Goal: Check status: Check status

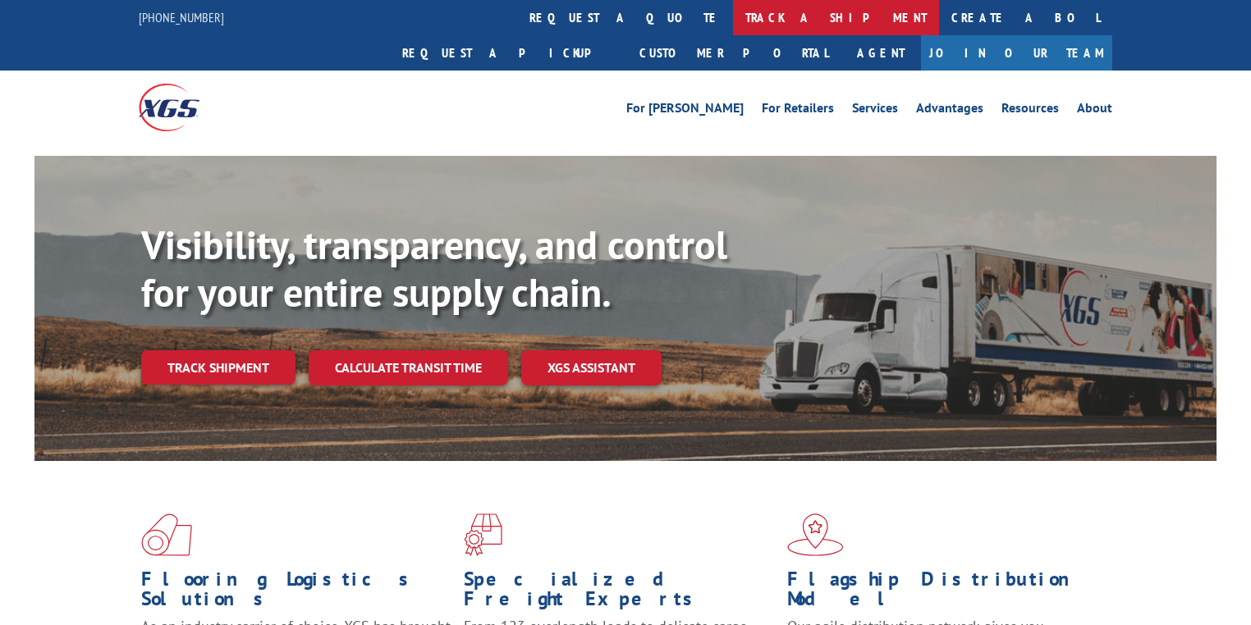
click at [733, 25] on link "track a shipment" at bounding box center [836, 17] width 206 height 35
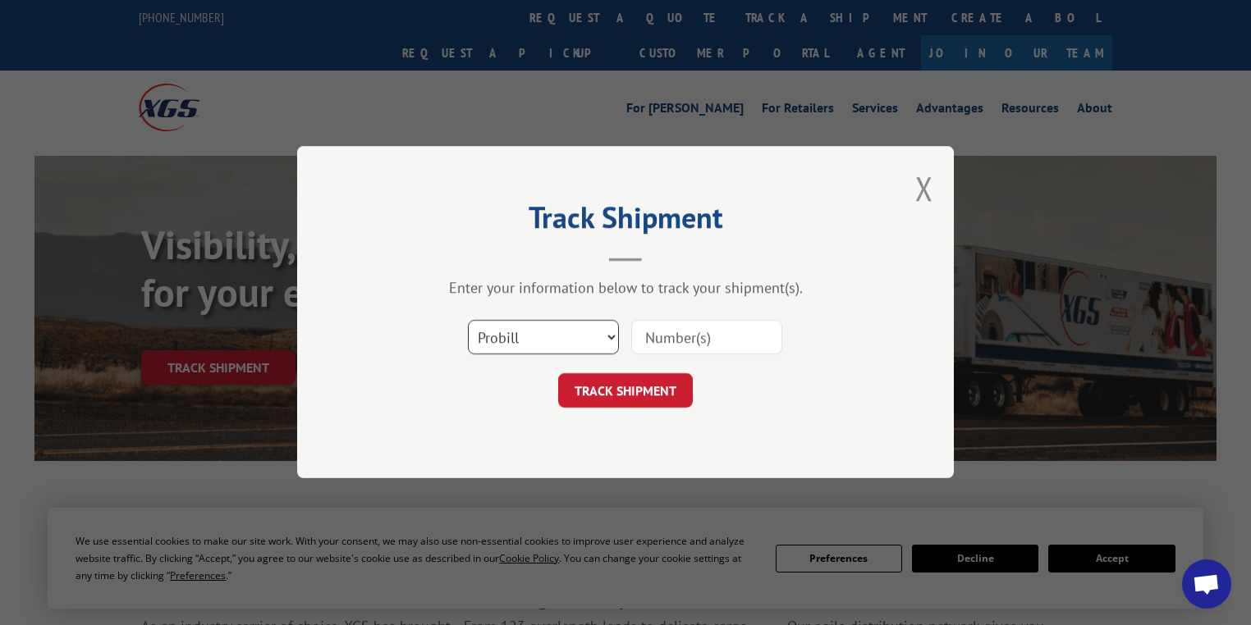
drag, startPoint x: 500, startPoint y: 335, endPoint x: 501, endPoint y: 345, distance: 9.9
click at [500, 335] on select "Select category... Probill BOL PO" at bounding box center [543, 338] width 151 height 34
select select "po"
click at [468, 321] on select "Select category... Probill BOL PO" at bounding box center [543, 338] width 151 height 34
click at [653, 345] on input at bounding box center [706, 338] width 151 height 34
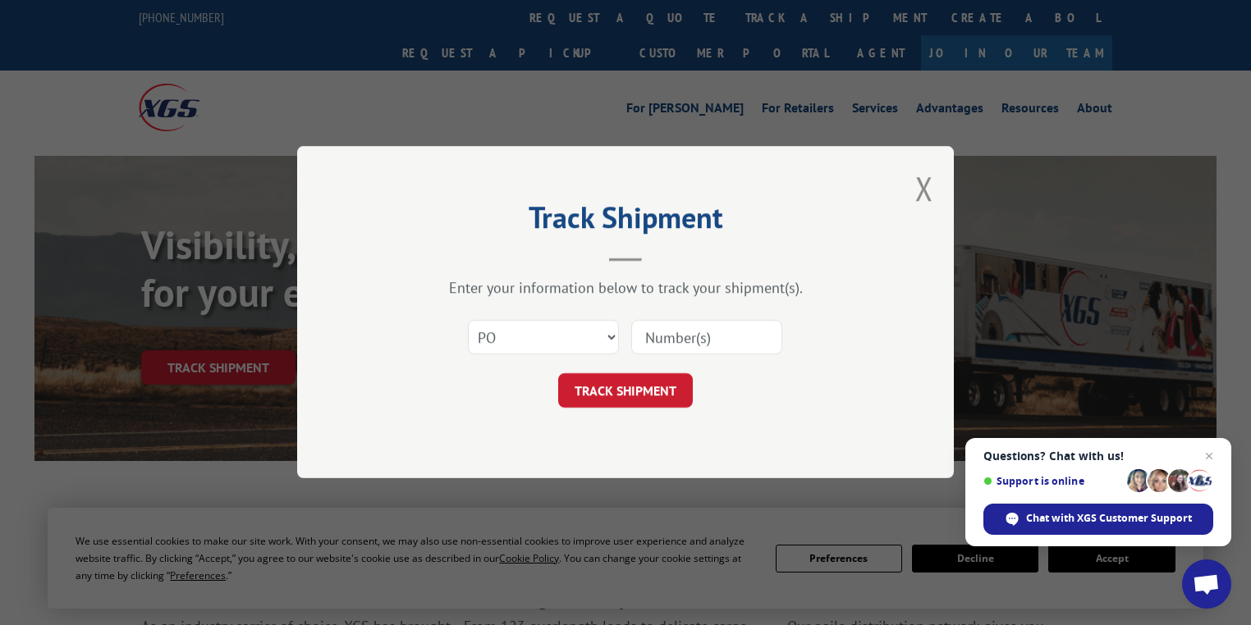
paste input "89541621"
type input "89541621"
click at [671, 399] on button "TRACK SHIPMENT" at bounding box center [625, 391] width 135 height 34
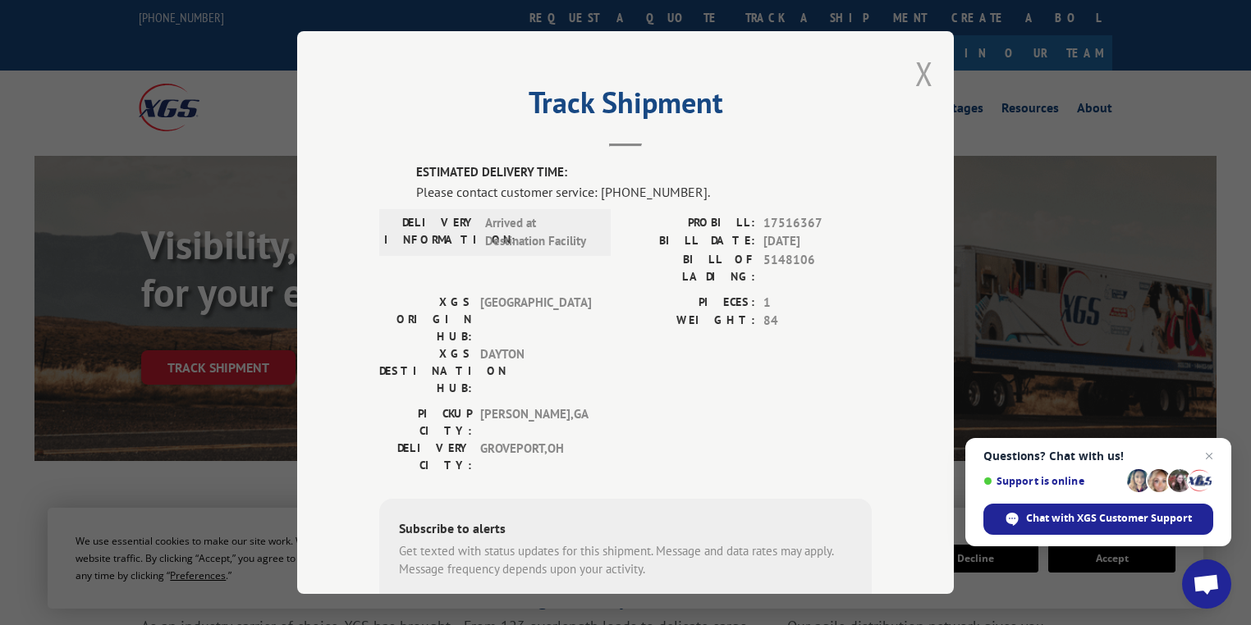
click at [920, 67] on button "Close modal" at bounding box center [924, 74] width 18 height 44
